Goal: Complete application form: Complete application form

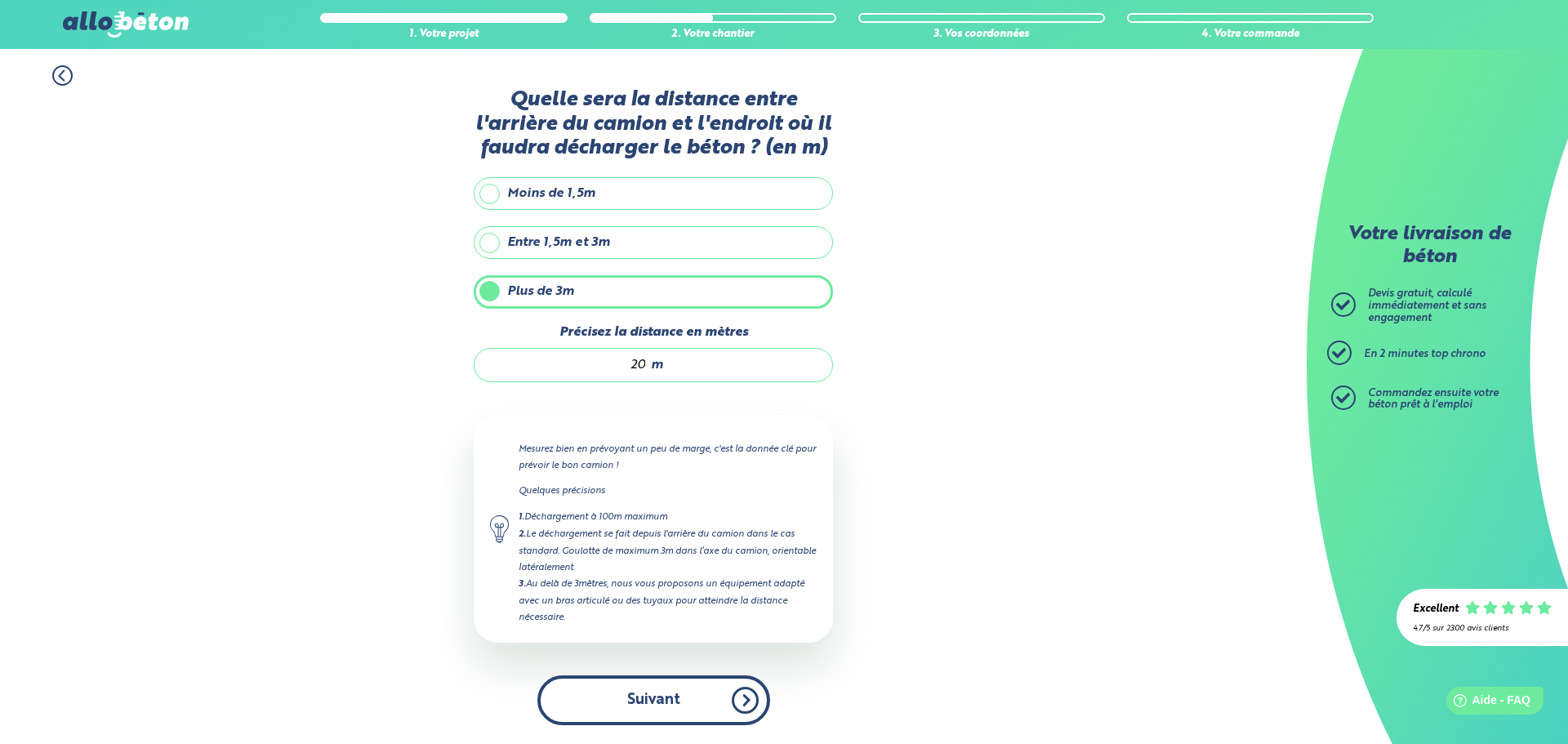
click at [608, 693] on button "Suivant" at bounding box center [654, 700] width 233 height 50
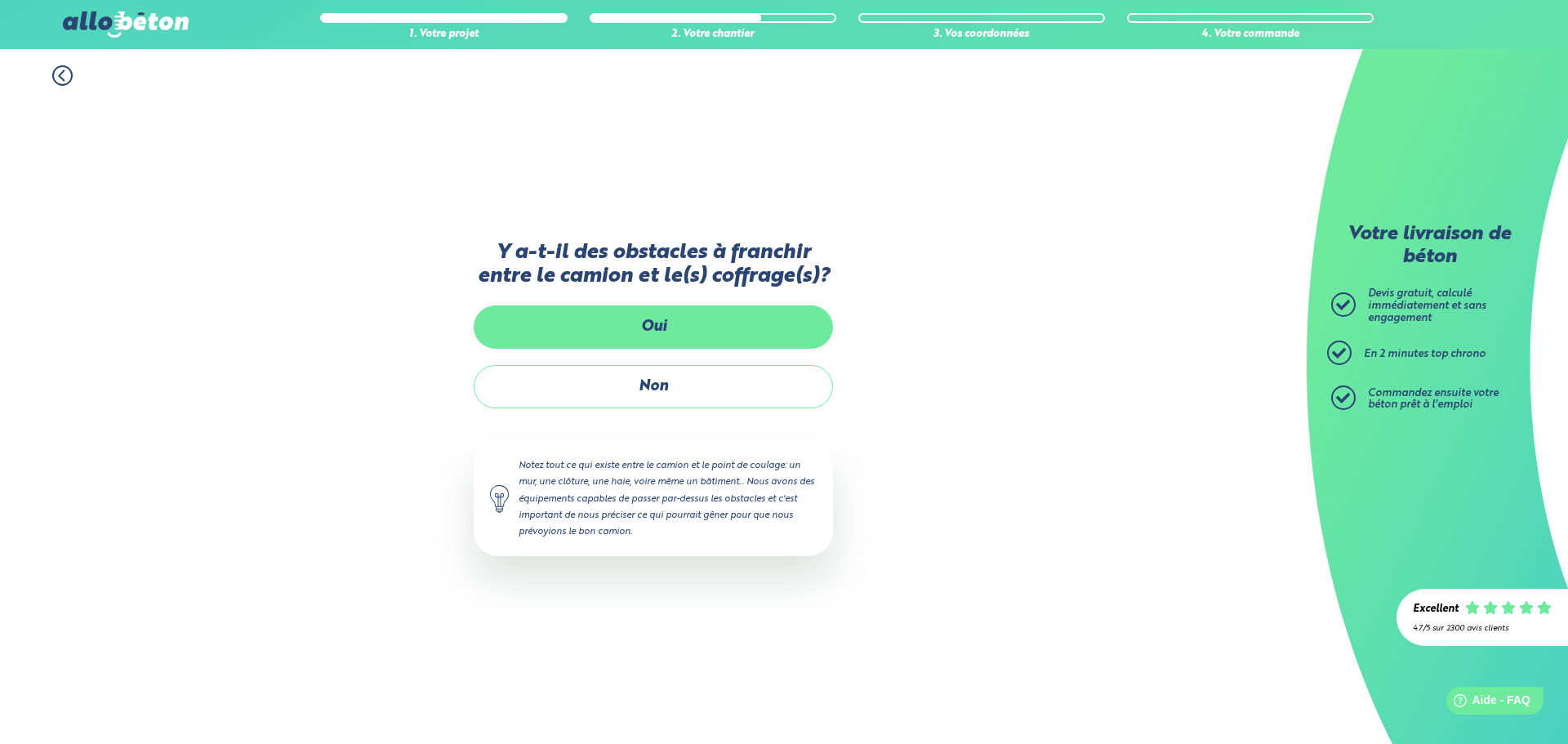
click at [643, 335] on label "Oui" at bounding box center [653, 326] width 360 height 43
click at [0, 0] on input "Oui" at bounding box center [0, 0] width 0 height 0
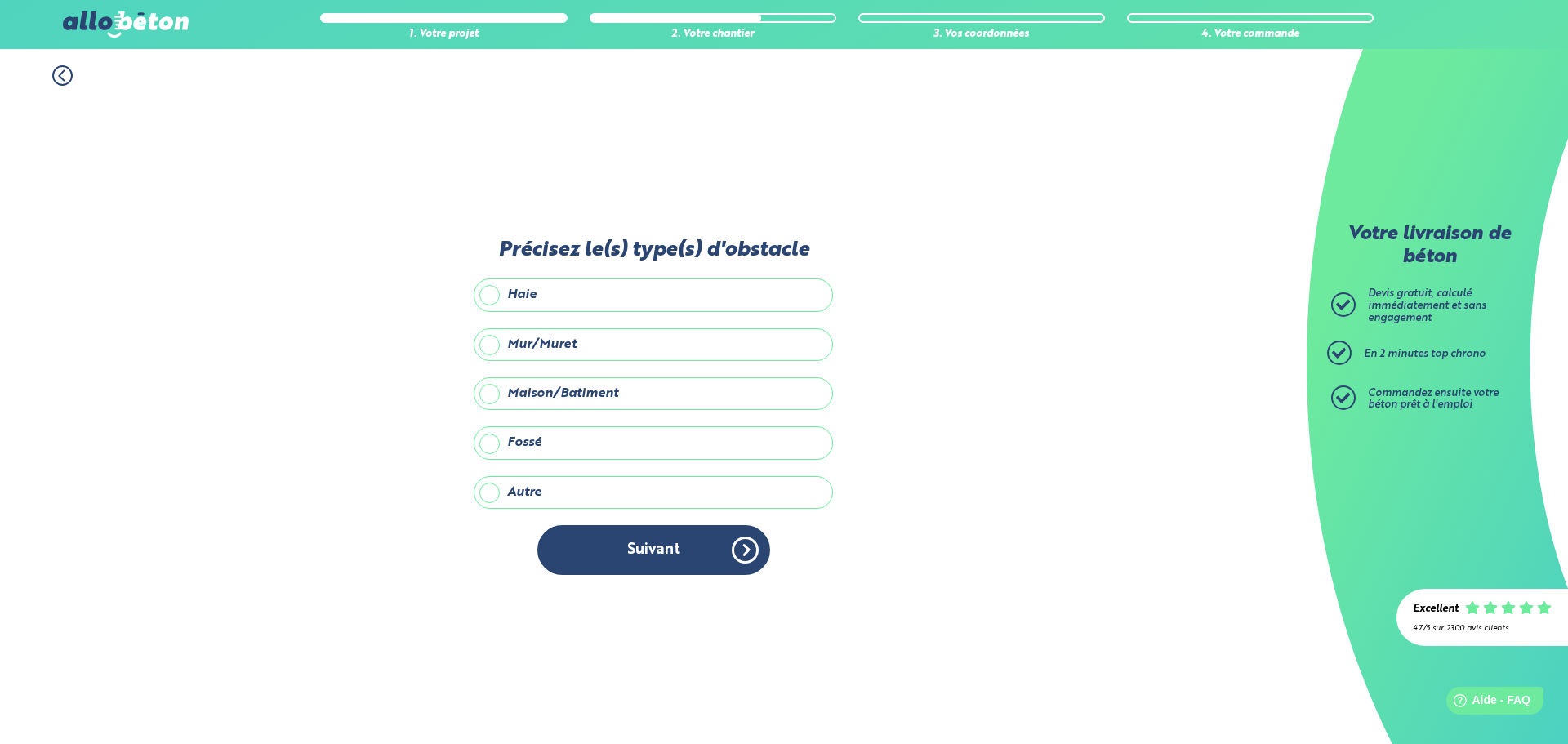
click at [493, 390] on label "Maison/Batiment" at bounding box center [653, 393] width 360 height 32
click at [0, 0] on input "Maison/Batiment" at bounding box center [0, 0] width 0 height 0
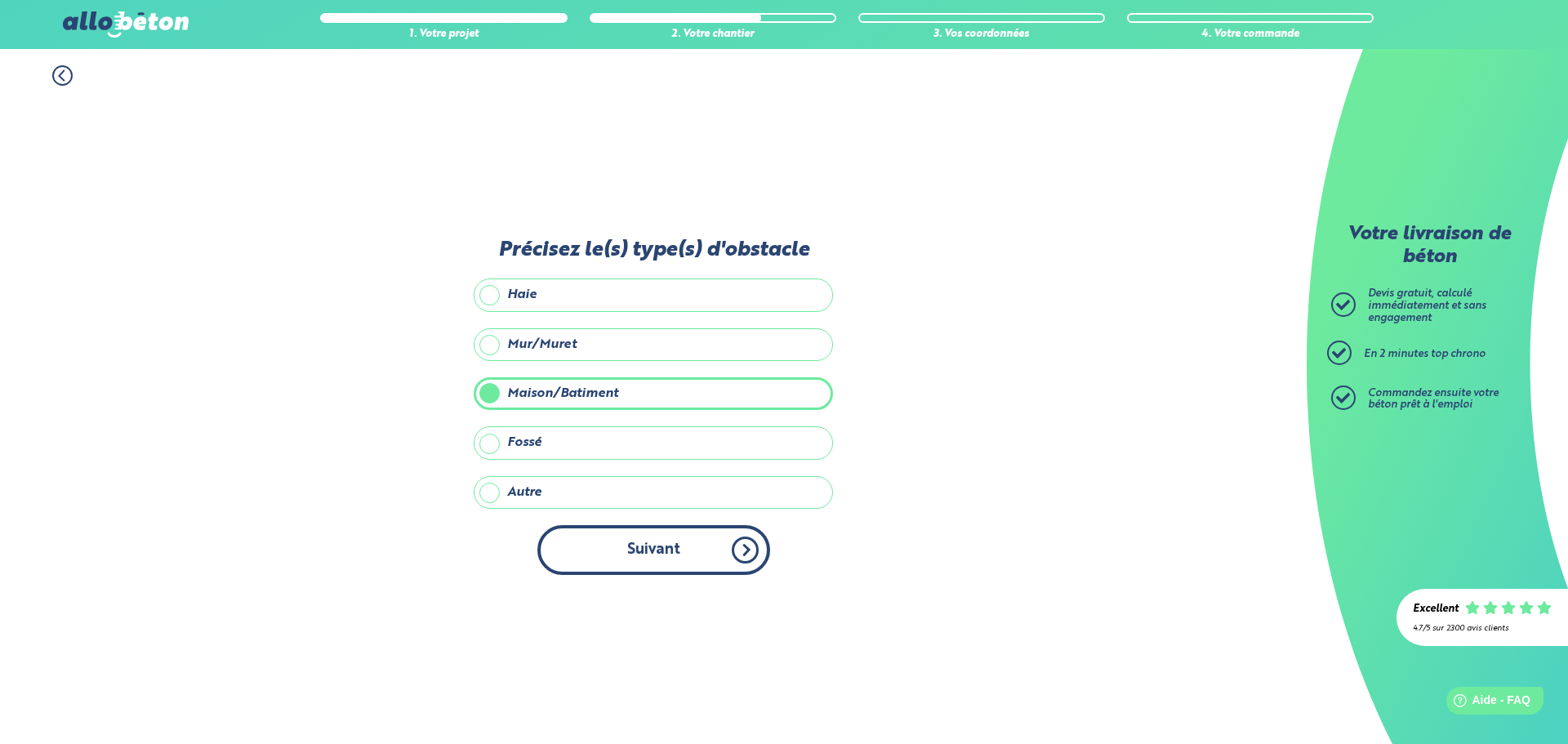
click at [653, 552] on button "Suivant" at bounding box center [654, 550] width 233 height 50
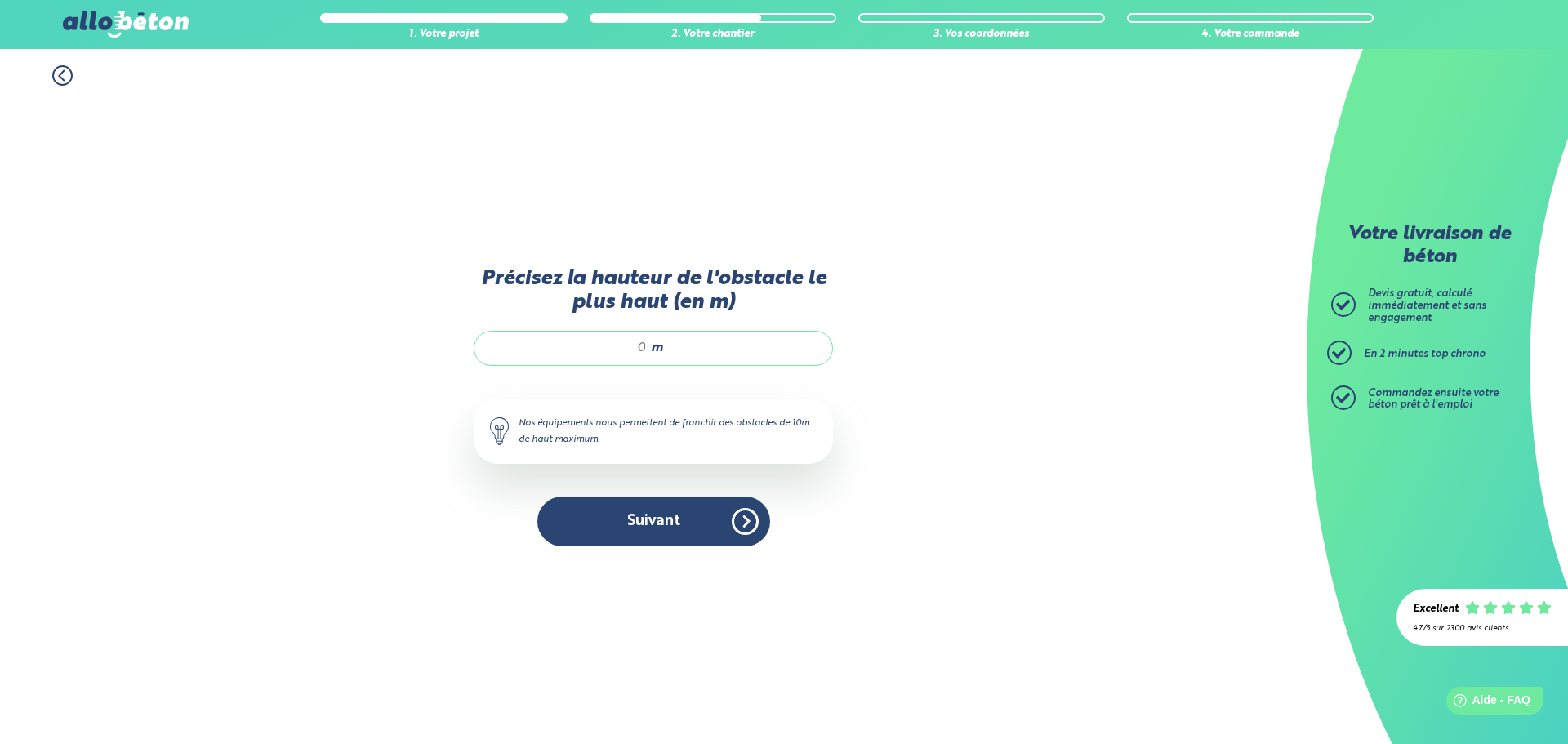
click at [644, 348] on input "Précisez la hauteur de l'obstacle le plus haut (en m)" at bounding box center [569, 347] width 156 height 17
type input "4"
click at [643, 524] on button "Suivant" at bounding box center [654, 521] width 233 height 50
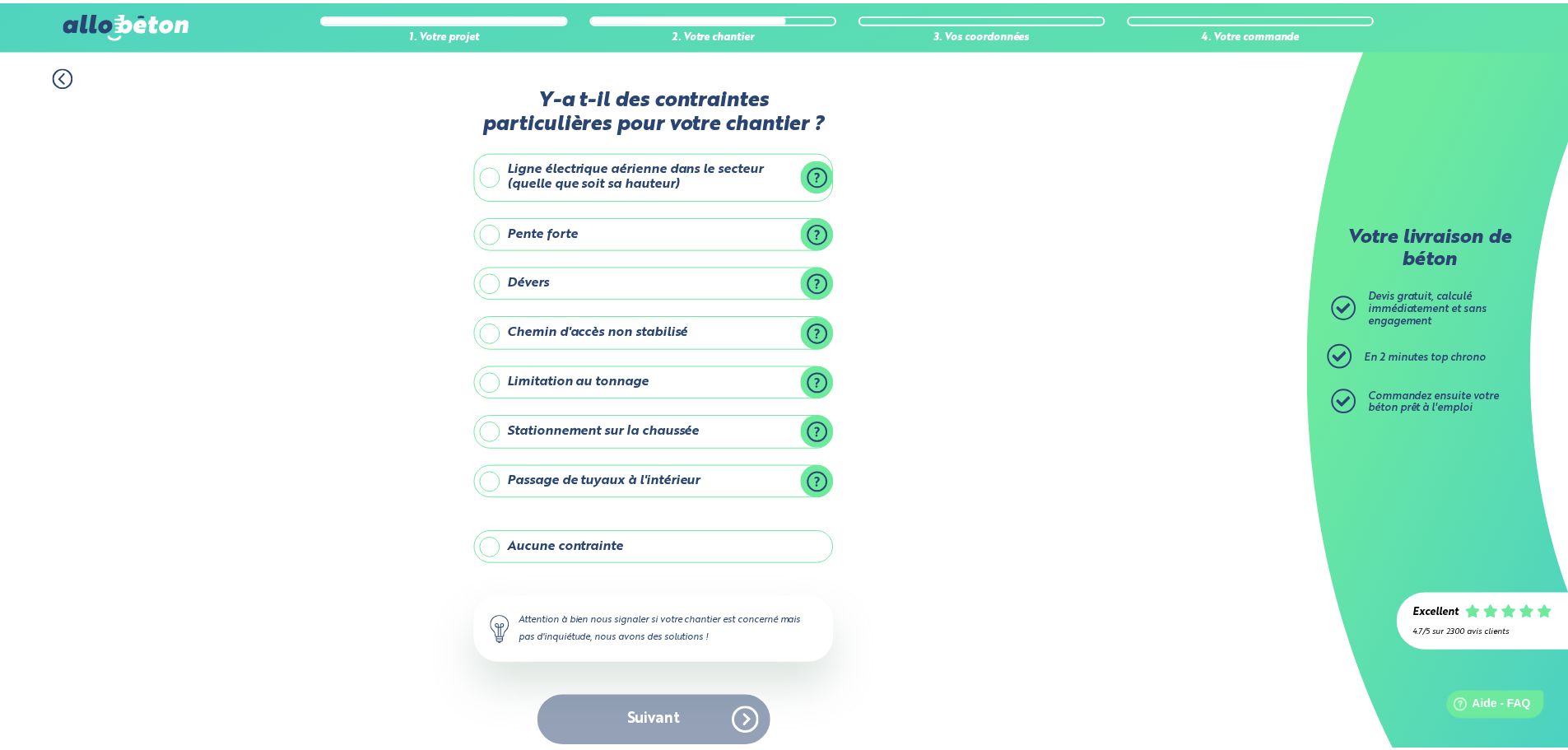
scroll to position [13, 0]
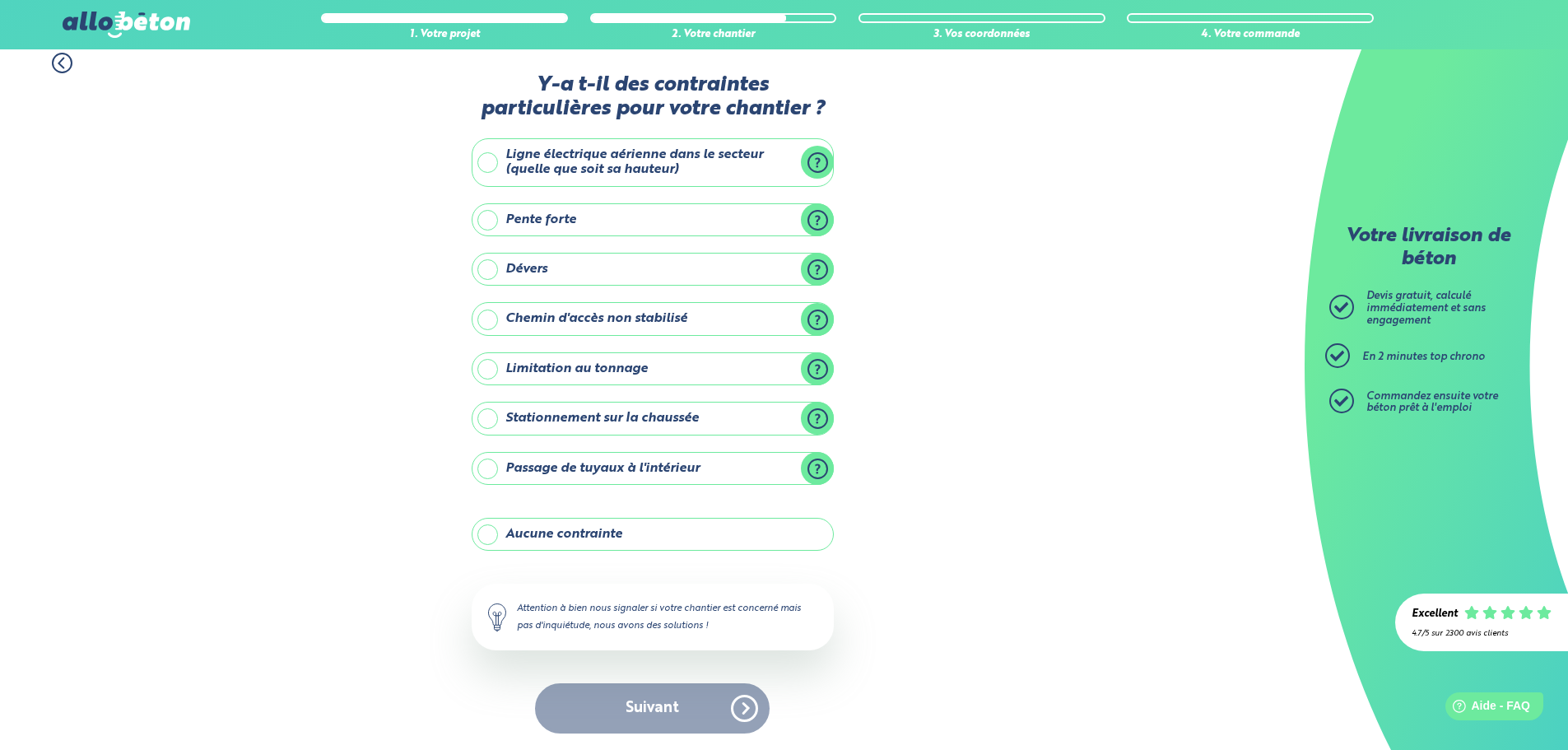
click at [543, 536] on label "Aucune contrainte" at bounding box center [653, 534] width 363 height 33
click at [0, 0] on input "Aucune contrainte" at bounding box center [0, 0] width 0 height 0
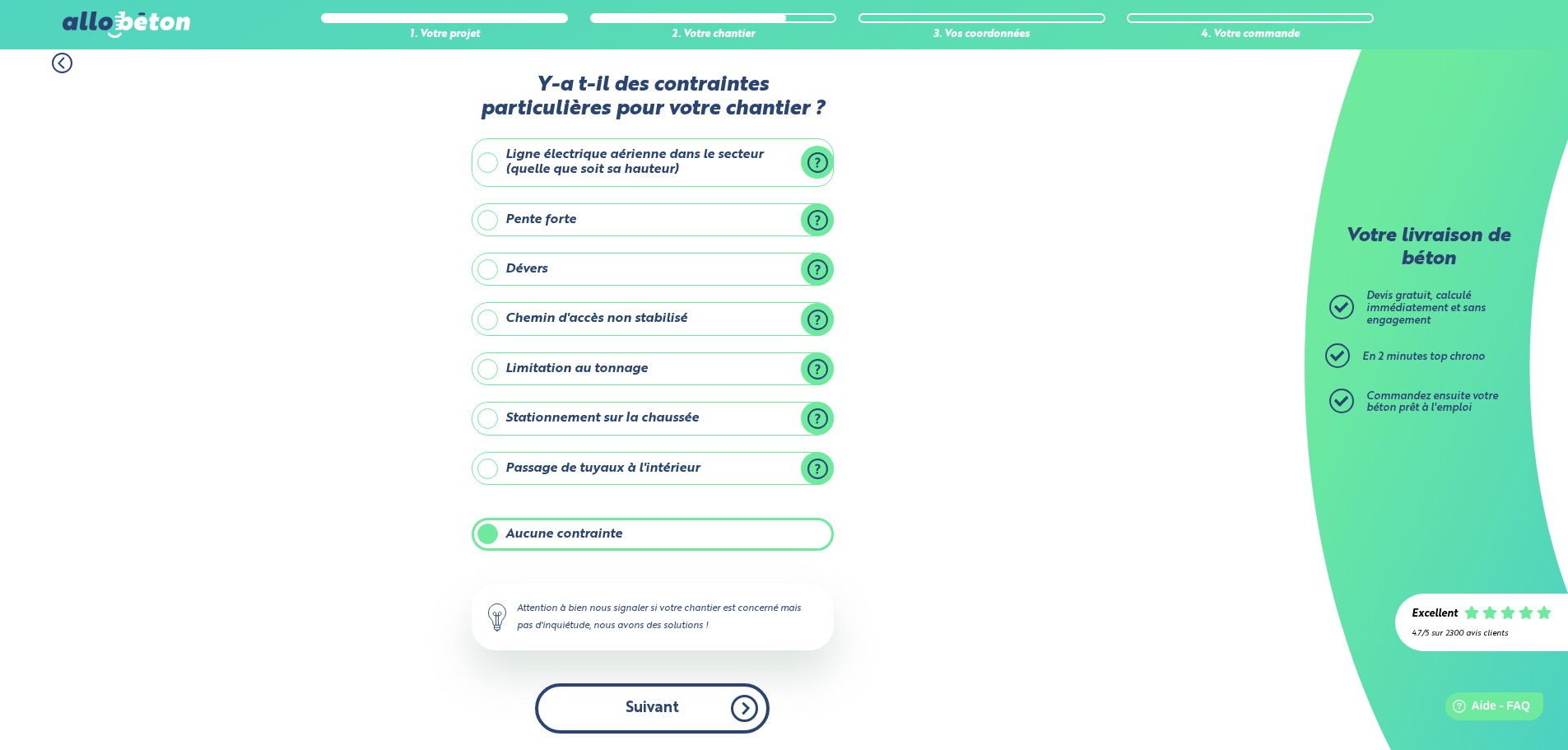
click at [664, 720] on button "Suivant" at bounding box center [652, 708] width 235 height 50
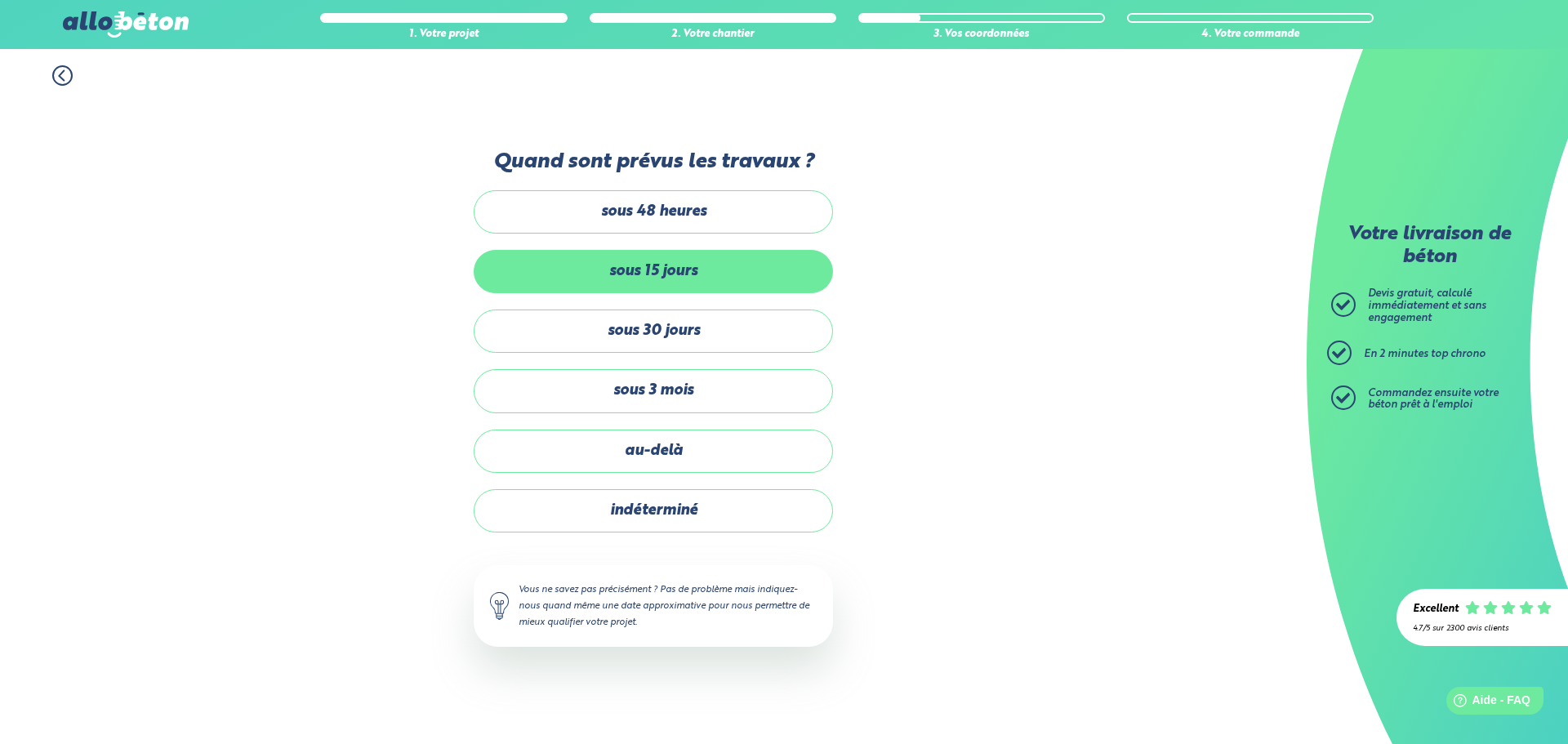
click at [664, 267] on label "sous 15 jours" at bounding box center [653, 270] width 360 height 43
click at [0, 0] on input "sous 15 jours" at bounding box center [0, 0] width 0 height 0
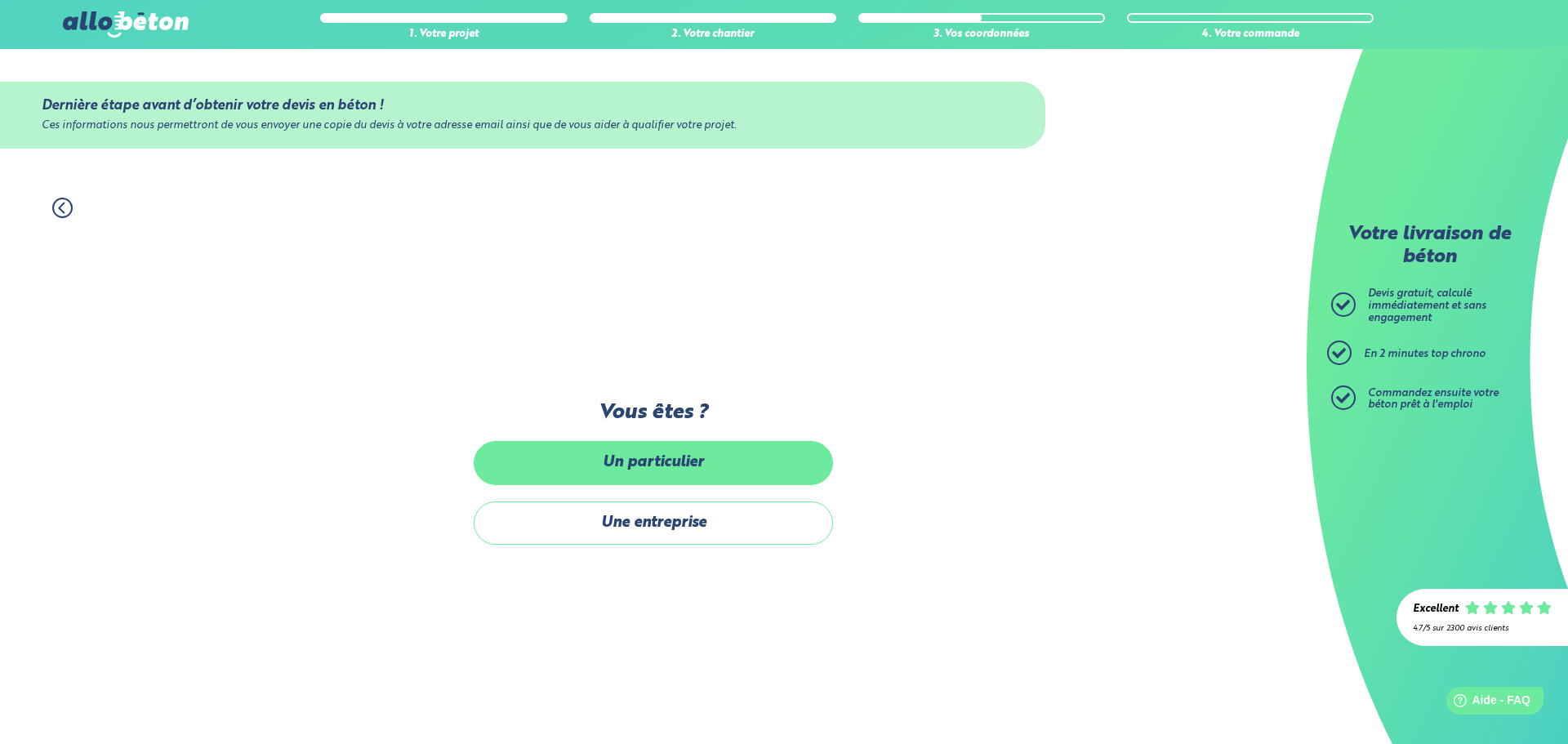
click at [628, 460] on label "Un particulier" at bounding box center [653, 462] width 360 height 43
click at [0, 0] on input "Un particulier" at bounding box center [0, 0] width 0 height 0
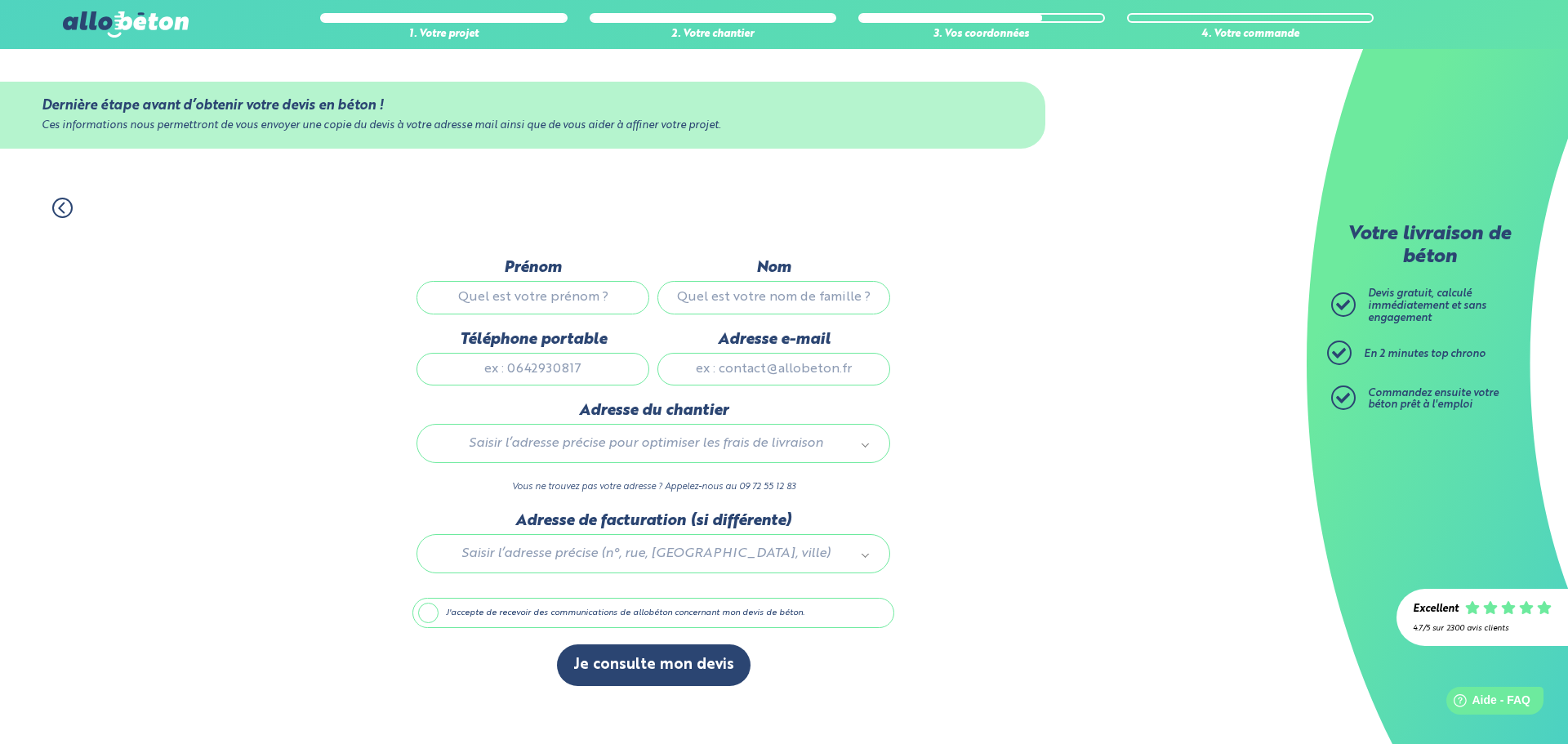
click at [529, 296] on input "Prénom" at bounding box center [533, 297] width 233 height 32
type input "Ahmed"
type input "RAFIK"
type input "0648272886"
type input "rafik_ahmed@outlook.fr"
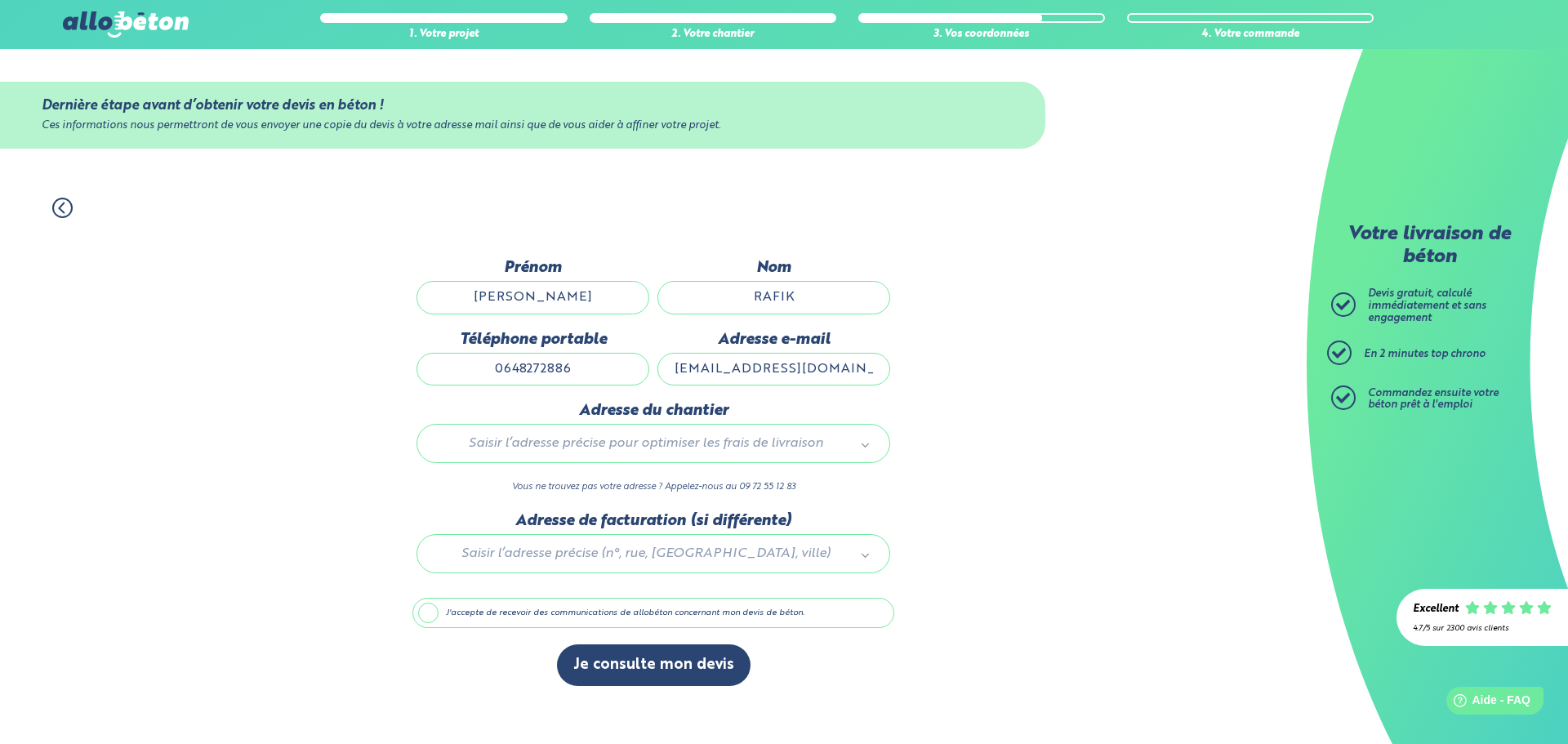
type input "38 Rue des Avens"
click at [615, 558] on div at bounding box center [653, 551] width 482 height 78
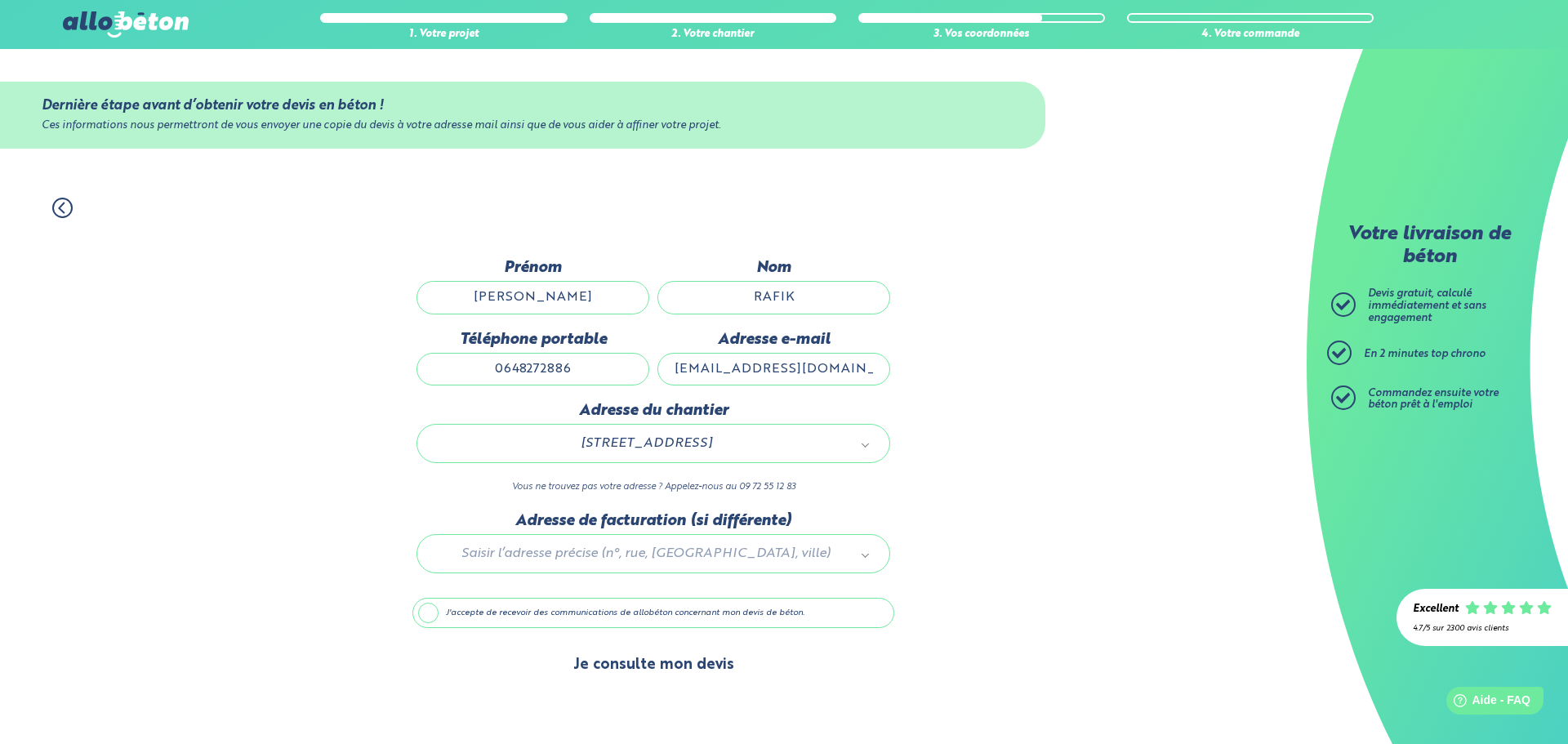
click at [682, 667] on button "Je consulte mon devis" at bounding box center [653, 665] width 193 height 42
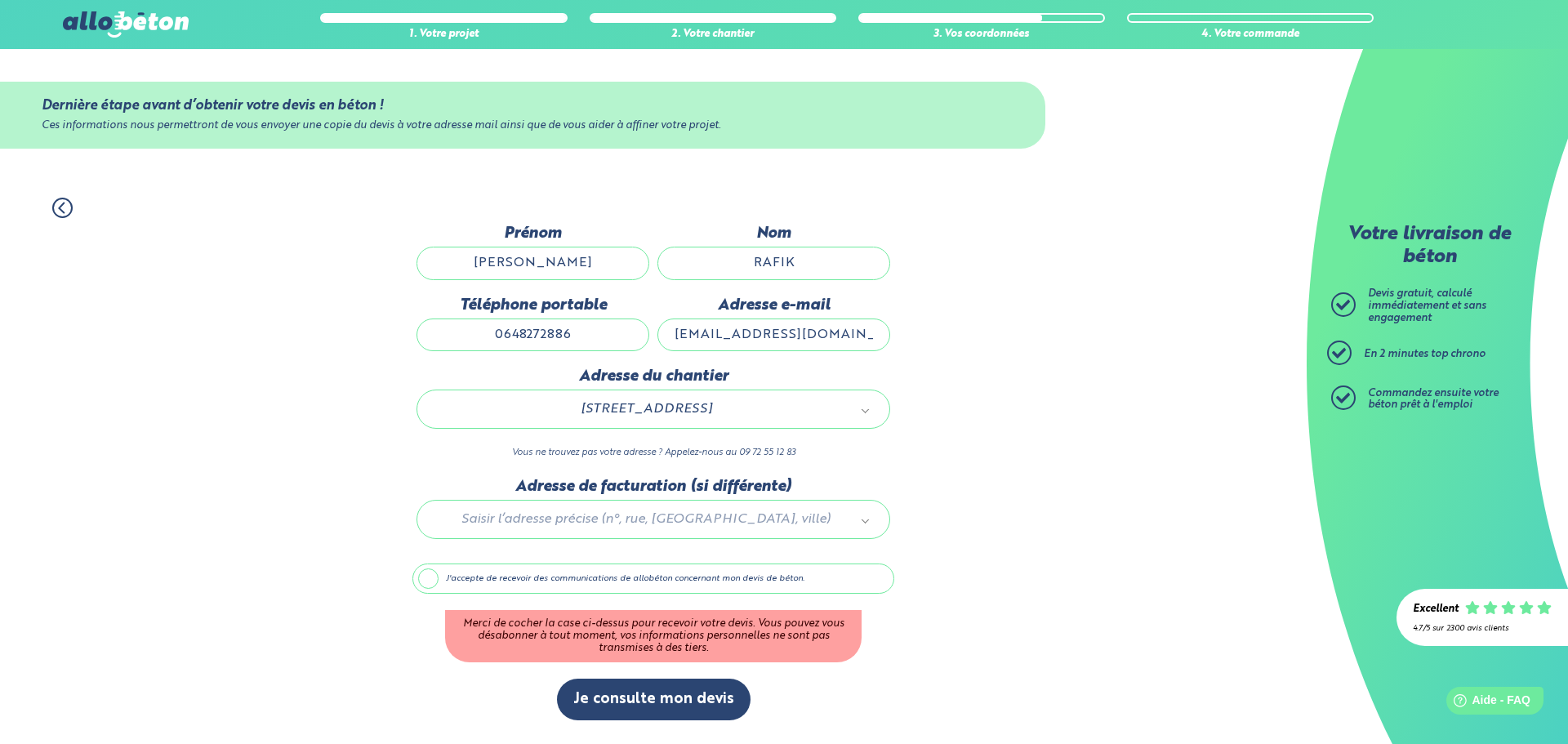
click at [440, 586] on label "J'accepte de recevoir des communications de allobéton concernant mon devis de b…" at bounding box center [653, 579] width 482 height 31
click at [0, 0] on input "J'accepte de recevoir des communications de allobéton concernant mon devis de b…" at bounding box center [0, 0] width 0 height 0
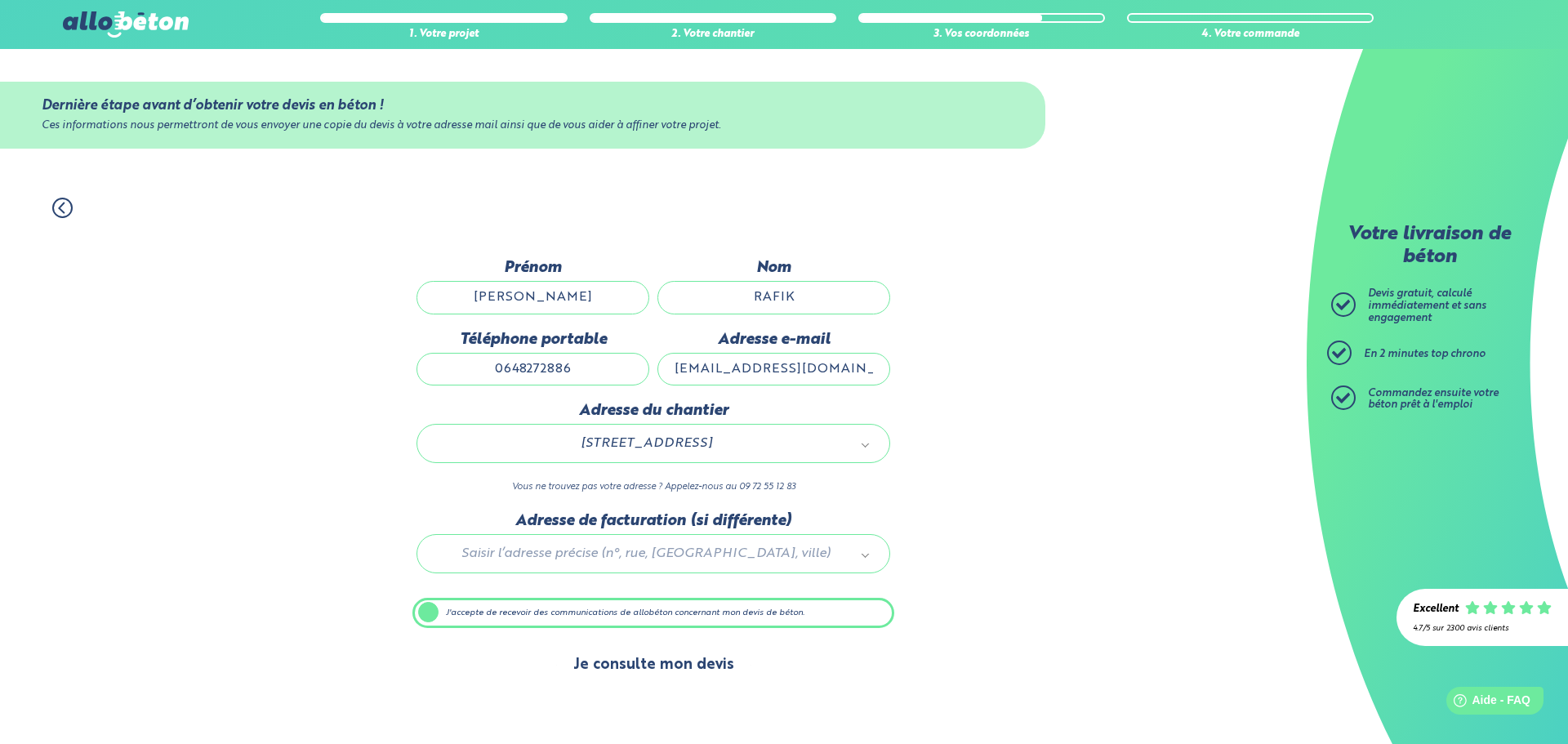
click at [657, 677] on button "Je consulte mon devis" at bounding box center [653, 665] width 193 height 42
